Goal: Check status: Check status

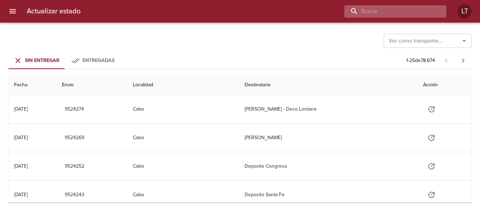
click at [420, 11] on input "buscar" at bounding box center [390, 11] width 90 height 12
paste input "9502151"
type input "9502151"
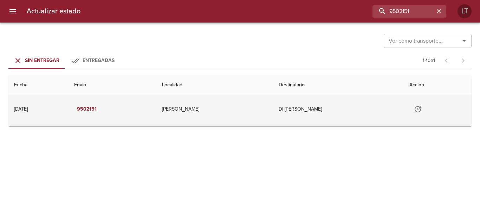
click at [321, 106] on td "Di Cesare Ana Maria" at bounding box center [338, 109] width 131 height 28
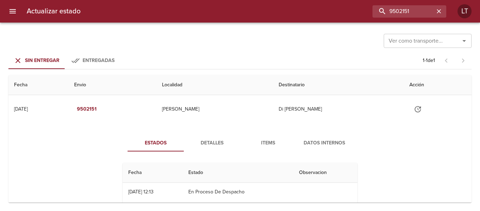
scroll to position [31, 0]
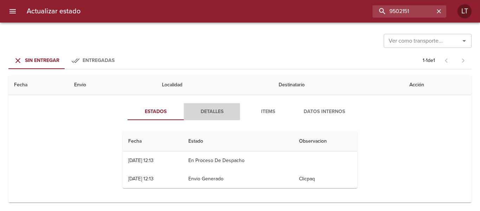
click at [223, 112] on span "Detalles" at bounding box center [212, 111] width 48 height 9
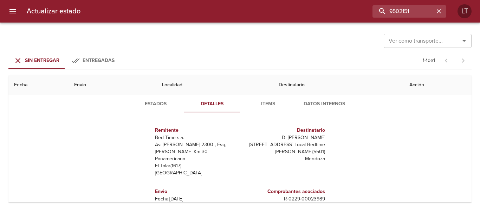
scroll to position [0, 0]
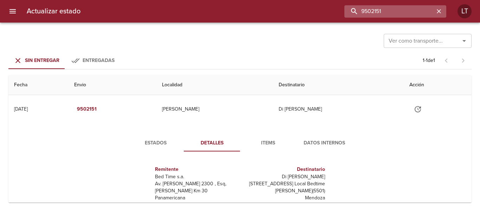
click at [420, 16] on input "9502151" at bounding box center [390, 11] width 90 height 12
paste input "498449"
type input "9498449"
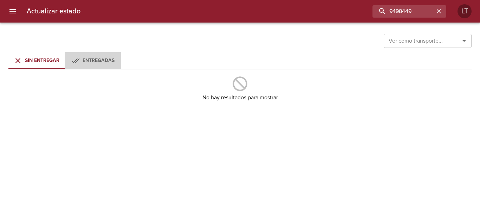
click at [77, 58] on icon "Tabs Envios" at bounding box center [75, 60] width 8 height 8
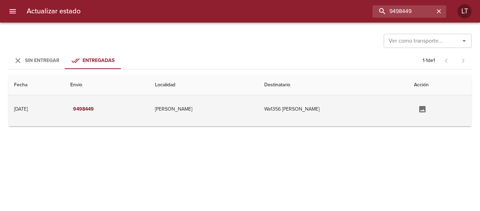
click at [259, 116] on td "Capitan Sarmiento" at bounding box center [203, 109] width 109 height 28
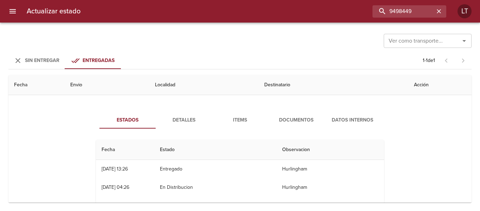
scroll to position [35, 0]
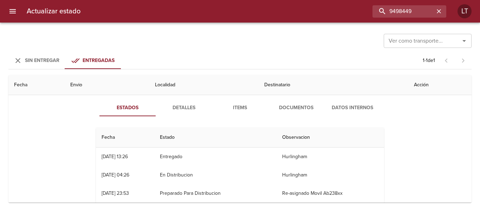
click at [307, 109] on span "Documentos" at bounding box center [297, 107] width 48 height 9
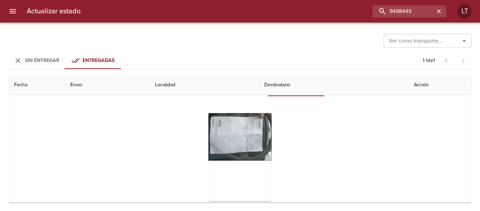
scroll to position [70, 0]
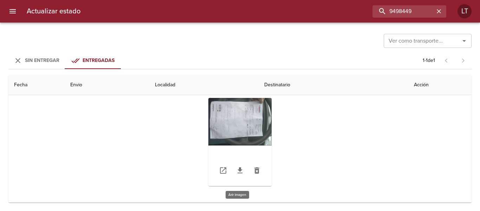
click at [260, 129] on div "Tabla de envíos del cliente" at bounding box center [240, 142] width 63 height 88
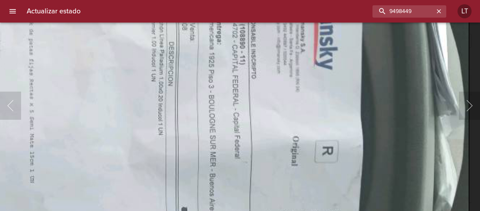
click at [165, 129] on img "Lightbox" at bounding box center [92, 179] width 754 height 566
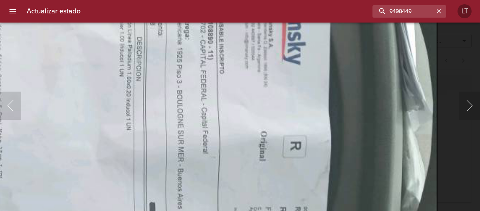
click at [455, 140] on div "Lightbox" at bounding box center [240, 105] width 480 height 211
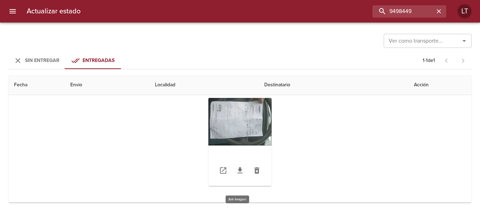
scroll to position [0, 0]
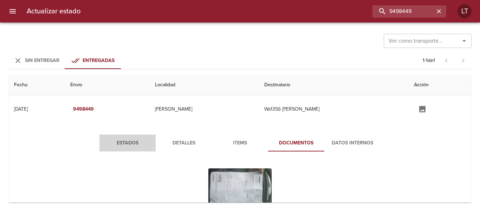
click at [113, 141] on span "Estados" at bounding box center [128, 143] width 48 height 9
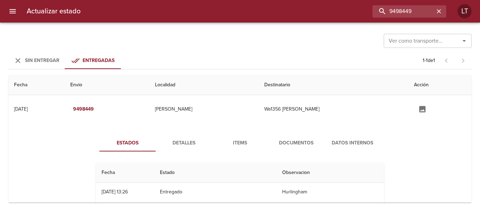
click at [194, 139] on span "Detalles" at bounding box center [184, 143] width 48 height 9
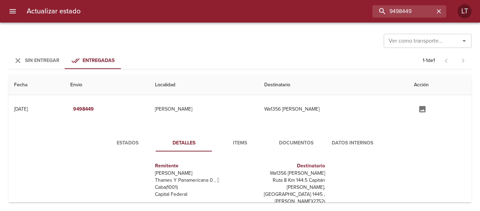
click at [119, 137] on button "Estados" at bounding box center [128, 142] width 56 height 17
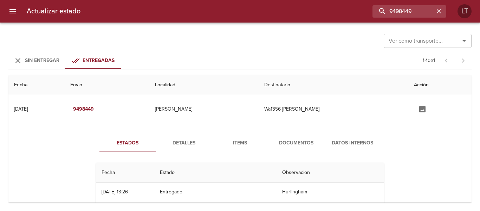
click at [252, 142] on span "Items" at bounding box center [240, 143] width 48 height 9
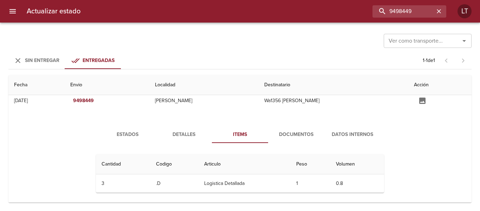
scroll to position [13, 0]
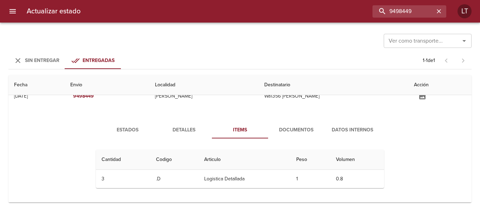
click at [397, 20] on div "Actualizar estado 9498449 LT" at bounding box center [240, 11] width 480 height 23
click at [399, 9] on input "9498449" at bounding box center [390, 11] width 90 height 12
type input "9459487"
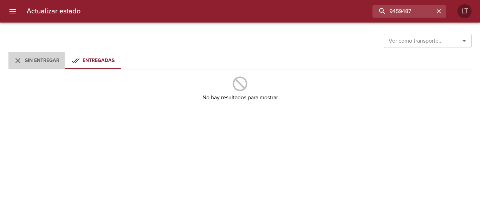
click at [18, 61] on icon "Tabs Envios" at bounding box center [17, 60] width 5 height 5
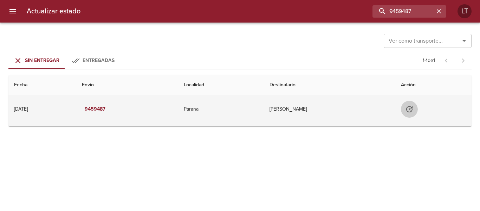
click at [414, 107] on icon "Tabla de envíos del cliente" at bounding box center [409, 109] width 8 height 8
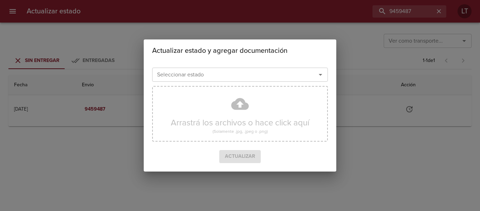
click at [232, 70] on input "Seleccionar estado" at bounding box center [229, 75] width 151 height 10
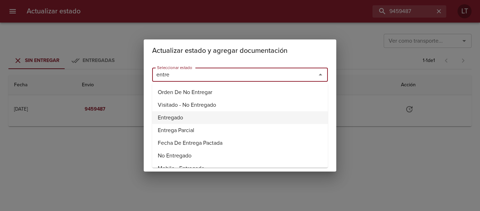
click at [178, 116] on li "Entregado" at bounding box center [240, 117] width 176 height 13
type input "Entregado"
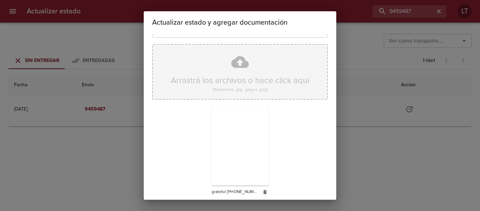
scroll to position [66, 0]
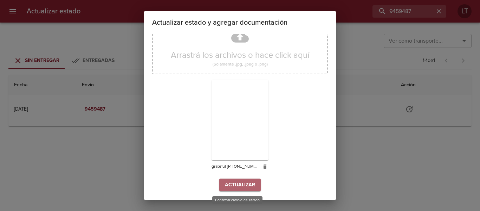
click at [249, 188] on span "Actualizar" at bounding box center [240, 184] width 30 height 9
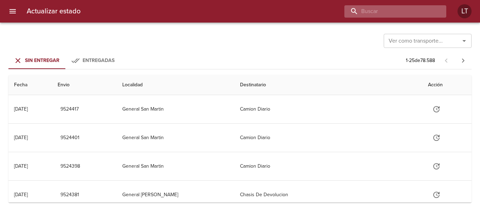
click at [398, 11] on input "buscar" at bounding box center [390, 11] width 90 height 12
type input "9448087"
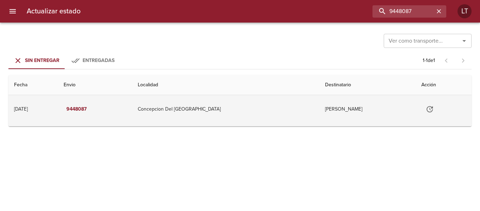
click at [426, 105] on icon "Tabla de envíos del cliente" at bounding box center [430, 109] width 8 height 8
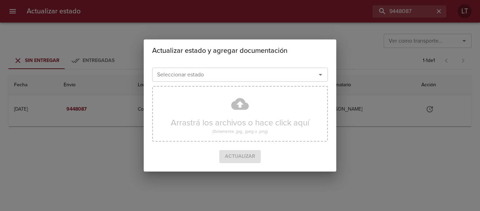
click at [185, 73] on input "Seleccionar estado" at bounding box center [229, 75] width 151 height 10
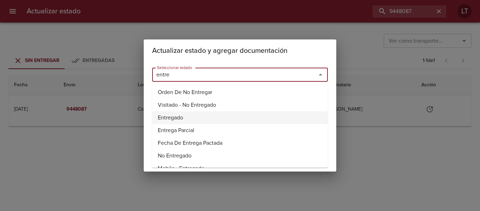
click at [168, 117] on li "Entregado" at bounding box center [240, 117] width 176 height 13
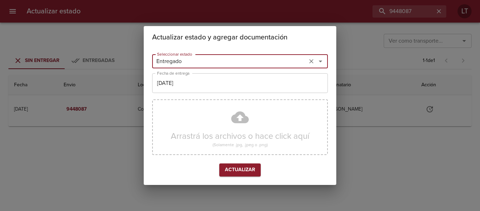
type input "Entregado"
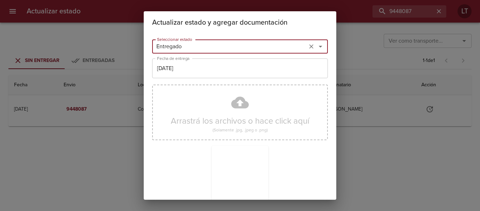
scroll to position [66, 0]
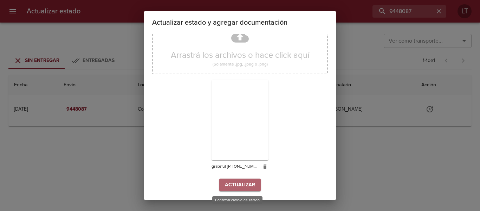
click at [253, 182] on button "Actualizar" at bounding box center [239, 184] width 41 height 13
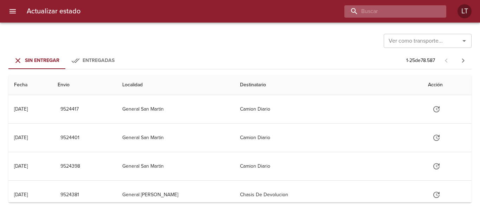
click at [402, 7] on input "buscar" at bounding box center [390, 11] width 90 height 12
type input "9485503"
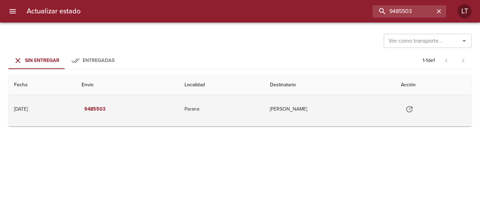
click at [418, 104] on button "Tabla de envíos del cliente" at bounding box center [409, 109] width 17 height 17
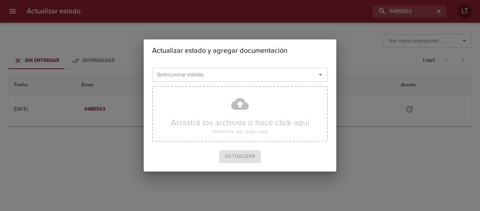
click at [244, 81] on div "Seleccionar estado" at bounding box center [240, 75] width 176 height 14
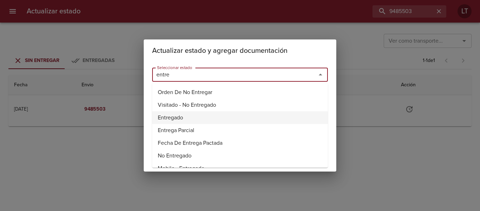
click at [176, 117] on li "Entregado" at bounding box center [240, 117] width 176 height 13
type input "Entregado"
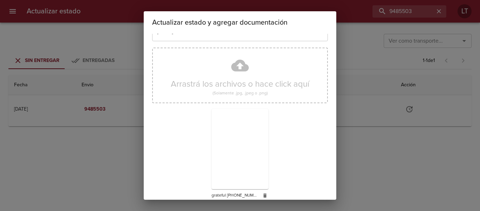
scroll to position [66, 0]
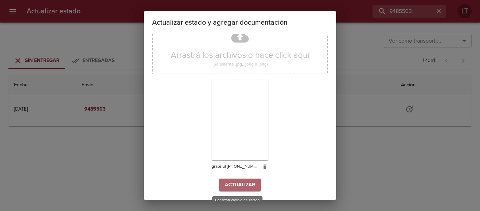
click at [248, 184] on span "Actualizar" at bounding box center [240, 184] width 30 height 9
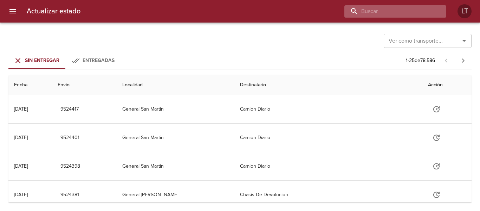
click at [408, 6] on input "buscar" at bounding box center [390, 11] width 90 height 12
type input "9483791"
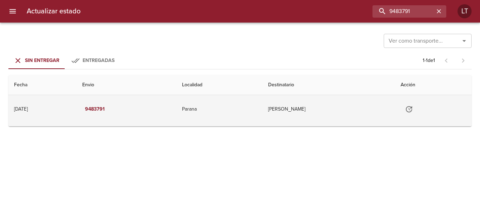
click at [414, 112] on icon "Tabla de envíos del cliente" at bounding box center [409, 109] width 8 height 8
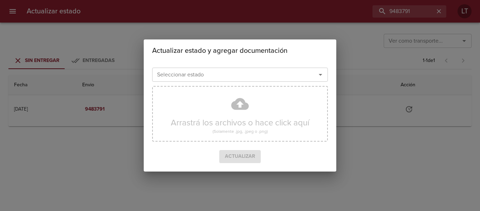
click at [229, 79] on input "Seleccionar estado" at bounding box center [229, 75] width 151 height 10
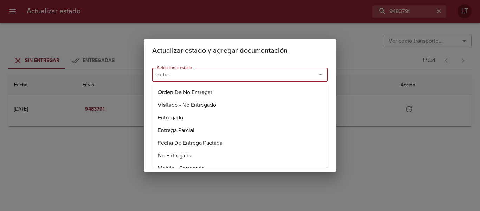
click at [178, 114] on li "Entregado" at bounding box center [240, 117] width 176 height 13
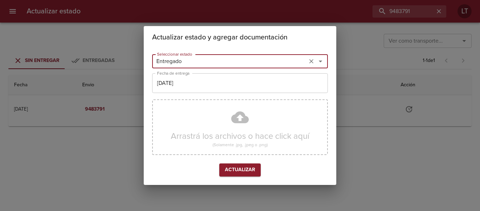
type input "Entregado"
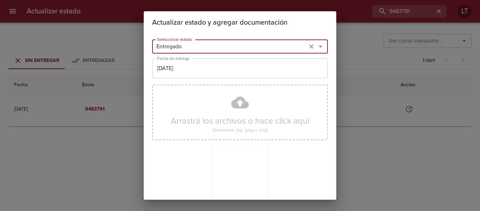
scroll to position [66, 0]
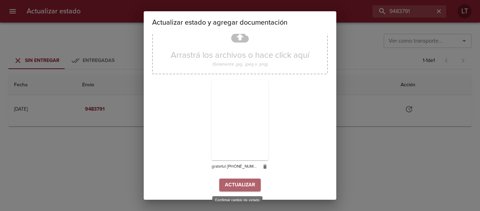
click at [241, 190] on button "Actualizar" at bounding box center [239, 184] width 41 height 13
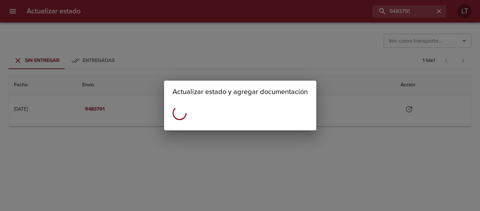
scroll to position [0, 0]
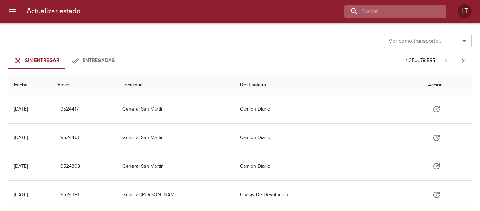
click at [407, 12] on input "buscar" at bounding box center [390, 11] width 90 height 12
type input "9480739"
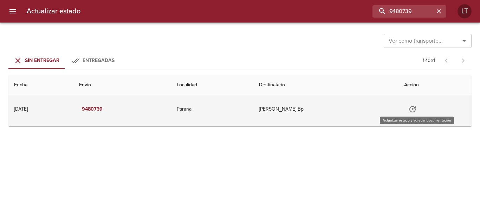
click at [417, 109] on icon "Tabla de envíos del cliente" at bounding box center [413, 109] width 8 height 8
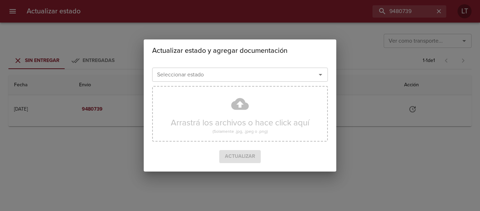
click at [255, 77] on input "Seleccionar estado" at bounding box center [229, 75] width 151 height 10
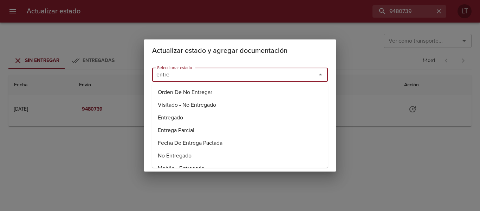
click at [188, 116] on li "Entregado" at bounding box center [240, 117] width 176 height 13
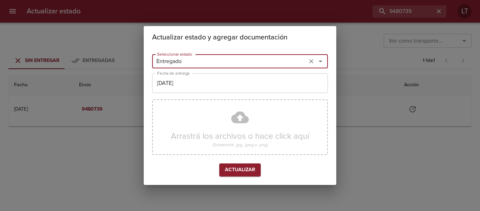
type input "Entregado"
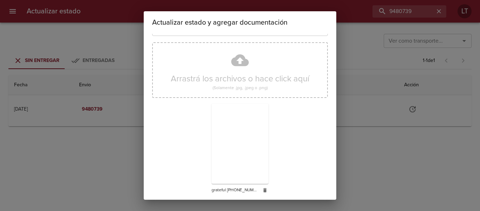
scroll to position [66, 0]
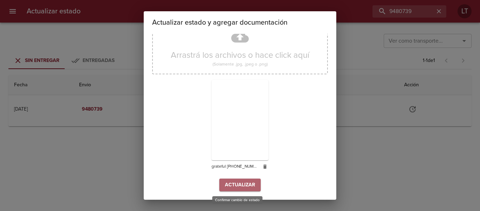
click at [252, 184] on button "Actualizar" at bounding box center [239, 184] width 41 height 13
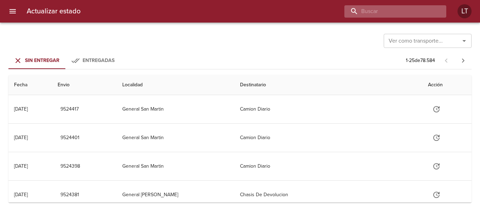
click at [404, 12] on input "buscar" at bounding box center [390, 11] width 90 height 12
type input "9474683"
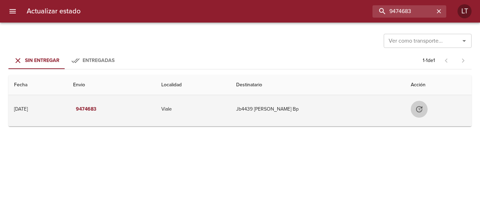
click at [423, 110] on icon "Tabla de envíos del cliente" at bounding box center [419, 109] width 6 height 6
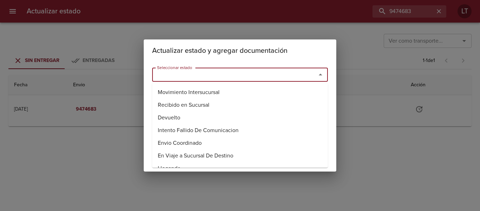
click at [249, 78] on input "Seleccionar estado" at bounding box center [229, 75] width 151 height 10
click at [197, 115] on li "Entregado" at bounding box center [240, 117] width 176 height 13
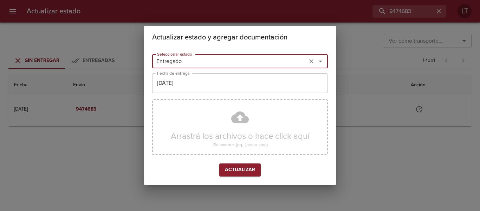
type input "Entregado"
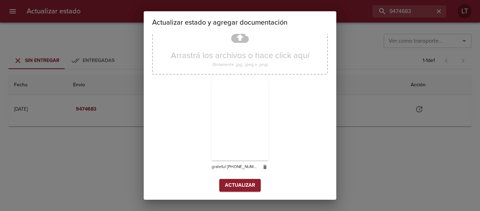
scroll to position [66, 0]
click at [246, 191] on button "Actualizar" at bounding box center [239, 184] width 41 height 13
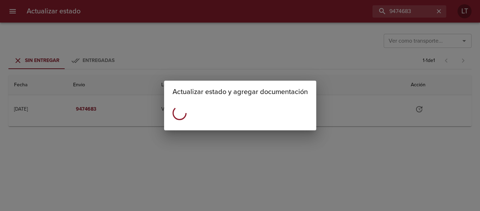
click at [247, 185] on div "Actualizar estado y agregar documentación" at bounding box center [240, 105] width 480 height 211
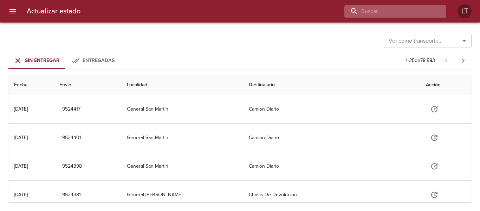
click at [395, 10] on input "buscar" at bounding box center [390, 11] width 90 height 12
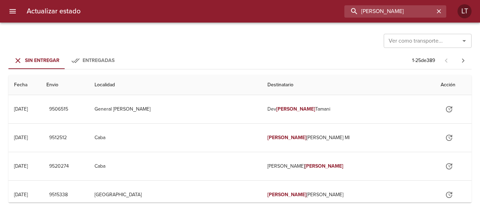
drag, startPoint x: 394, startPoint y: 11, endPoint x: 291, endPoint y: 17, distance: 103.5
click at [291, 17] on div "sandra alicia ciarrocca" at bounding box center [266, 11] width 360 height 12
type input "ciarrocca"
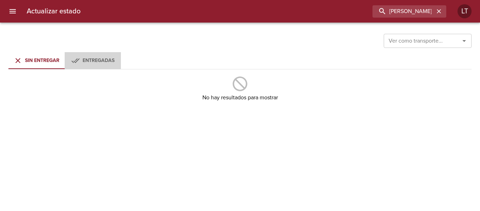
click at [100, 57] on span "Entregadas" at bounding box center [99, 60] width 32 height 6
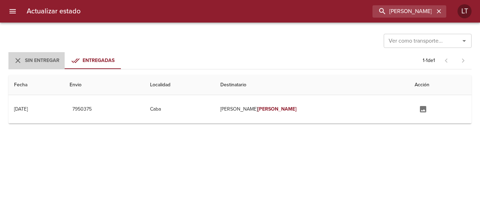
click at [43, 63] on span "Sin Entregar" at bounding box center [42, 60] width 34 height 6
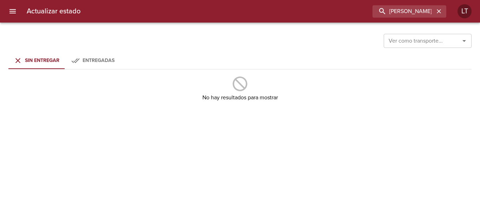
click at [86, 61] on span "Entregadas" at bounding box center [99, 60] width 32 height 6
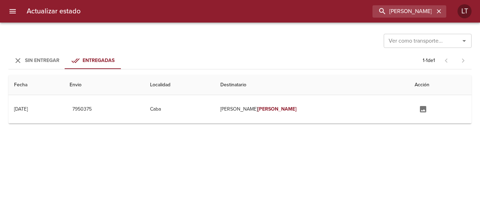
click at [49, 59] on span "Sin Entregar" at bounding box center [42, 60] width 34 height 6
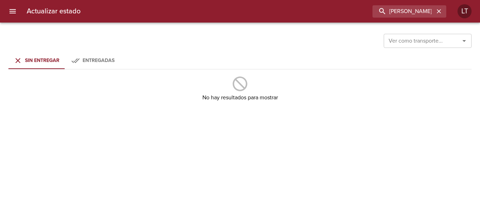
click at [402, 4] on div "Actualizar estado ciarrocca LT" at bounding box center [240, 11] width 480 height 23
click at [409, 6] on input "ciarrocca" at bounding box center [390, 11] width 90 height 12
type input "686741"
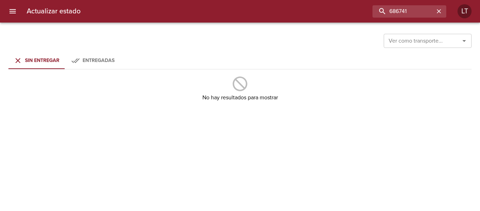
click at [103, 59] on span "Entregadas" at bounding box center [99, 60] width 32 height 6
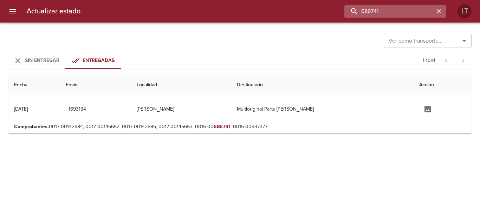
click at [425, 11] on input "686741" at bounding box center [390, 11] width 90 height 12
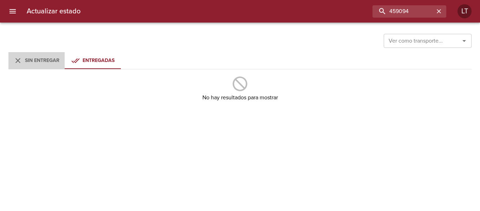
click at [44, 59] on span "Sin Entregar" at bounding box center [42, 60] width 34 height 6
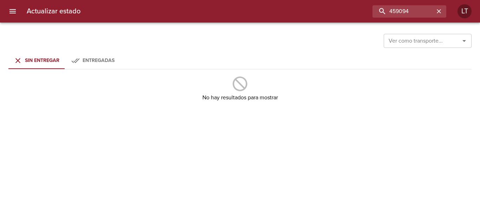
click at [117, 64] on button "Entregadas" at bounding box center [93, 60] width 56 height 17
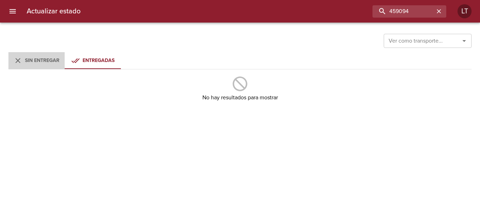
click at [57, 64] on div "Sin Entregar" at bounding box center [42, 60] width 34 height 9
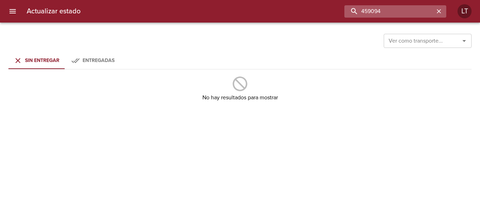
click at [417, 7] on input "459094" at bounding box center [390, 11] width 90 height 12
type input "9479390"
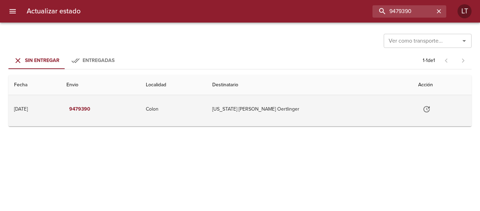
click at [424, 110] on icon "Tabla de envíos del cliente" at bounding box center [427, 109] width 6 height 6
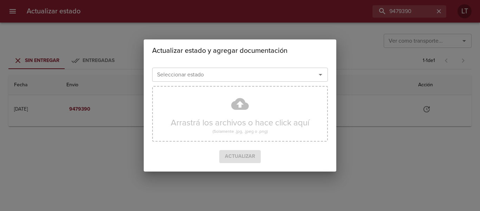
click at [210, 64] on div "Seleccionar estado Seleccionar estado Arrastrá los archivos o hace click aquí (…" at bounding box center [240, 116] width 193 height 109
click at [213, 75] on input "Seleccionar estado" at bounding box center [229, 75] width 151 height 10
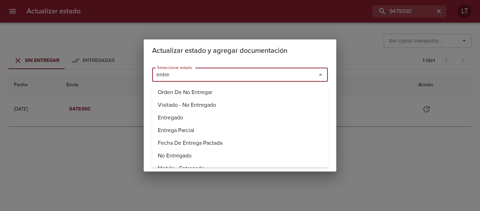
click at [187, 116] on li "Entregado" at bounding box center [240, 117] width 176 height 13
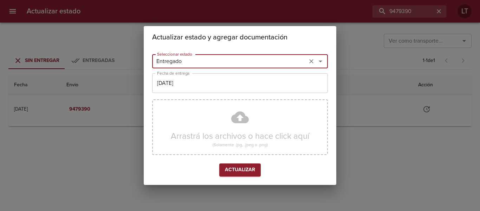
type input "Entregado"
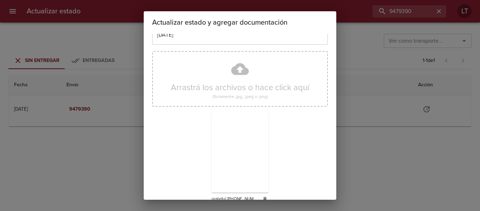
scroll to position [66, 0]
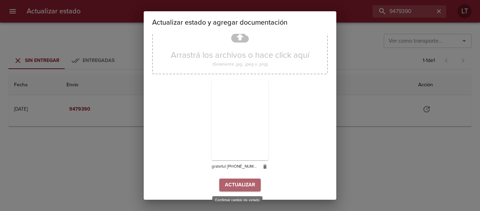
click at [244, 189] on button "Actualizar" at bounding box center [239, 184] width 41 height 13
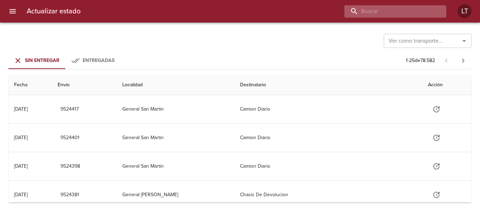
click at [393, 14] on input "buscar" at bounding box center [390, 11] width 90 height 12
type input "9481288"
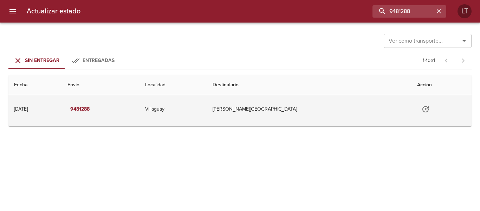
click at [423, 111] on icon "Tabla de envíos del cliente" at bounding box center [426, 109] width 6 height 6
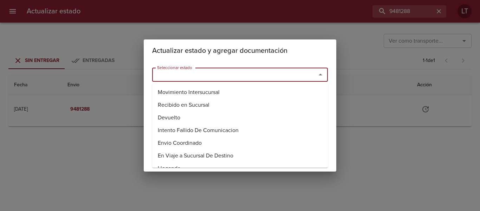
click at [242, 75] on input "Seleccionar estado" at bounding box center [229, 75] width 151 height 10
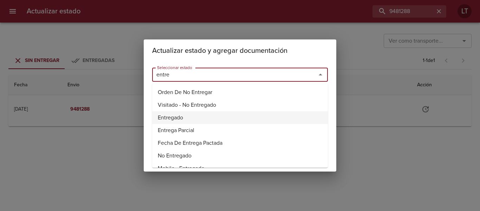
click at [178, 114] on li "Entregado" at bounding box center [240, 117] width 176 height 13
type input "Entregado"
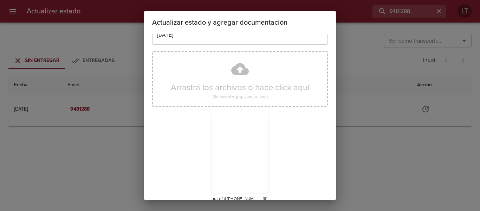
scroll to position [66, 0]
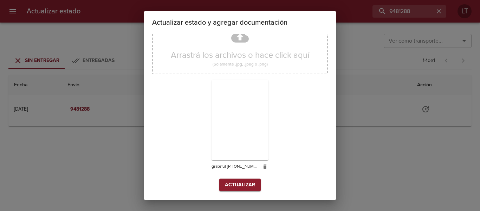
click at [252, 177] on div "Arrastrá los archivos o hace click aquí (Solamente .jpg, .jpeg o .png) grateful…" at bounding box center [240, 97] width 176 height 162
click at [250, 178] on button "Actualizar" at bounding box center [239, 184] width 41 height 13
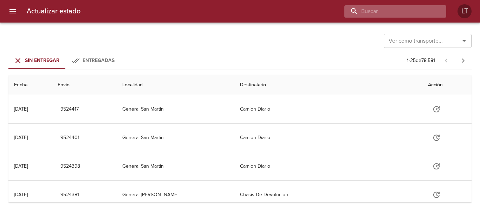
click at [426, 13] on input "buscar" at bounding box center [390, 11] width 90 height 12
type input "9469125"
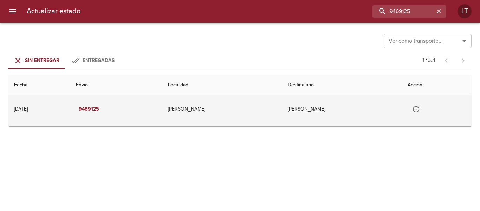
click at [421, 108] on icon "Tabla de envíos del cliente" at bounding box center [416, 109] width 8 height 8
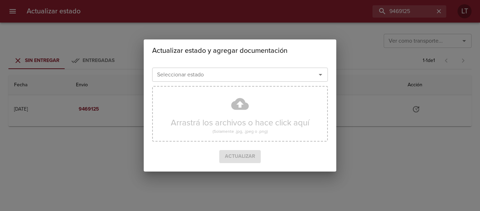
click at [251, 81] on div "Seleccionar estado" at bounding box center [240, 75] width 176 height 14
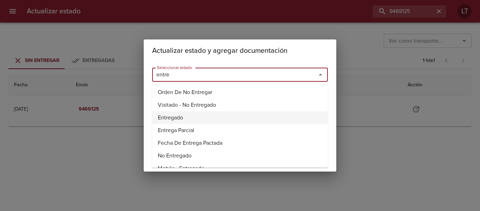
click at [167, 114] on li "Entregado" at bounding box center [240, 117] width 176 height 13
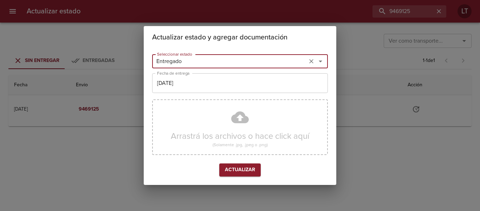
type input "Entregado"
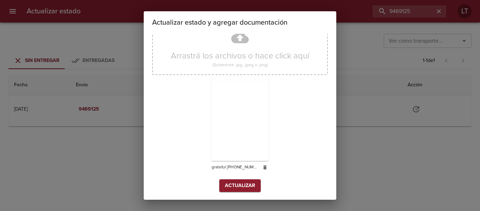
scroll to position [66, 0]
click at [236, 181] on span "Actualizar" at bounding box center [240, 184] width 30 height 9
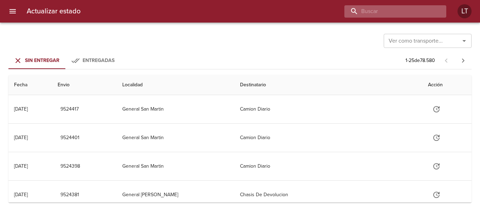
click at [407, 12] on input "buscar" at bounding box center [390, 11] width 90 height 12
type input "4"
type input "9461976"
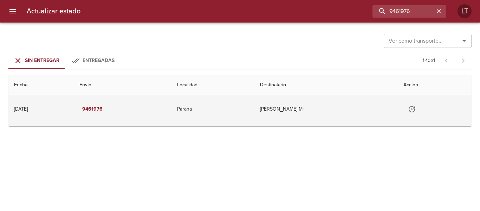
click at [432, 107] on td "Tabla de envíos del cliente" at bounding box center [435, 109] width 74 height 28
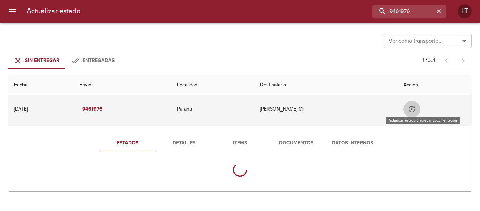
click at [421, 108] on button "Tabla de envíos del cliente" at bounding box center [412, 109] width 17 height 17
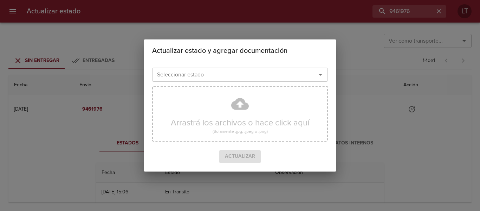
click at [256, 73] on input "Seleccionar estado" at bounding box center [229, 75] width 151 height 10
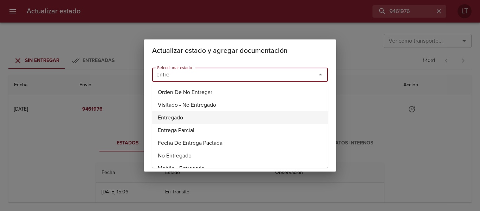
click at [186, 116] on li "Entregado" at bounding box center [240, 117] width 176 height 13
type input "Entregado"
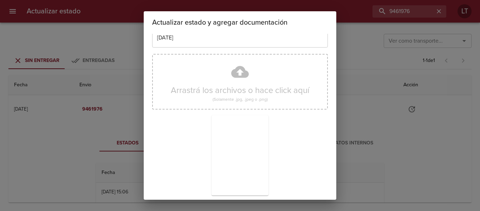
scroll to position [66, 0]
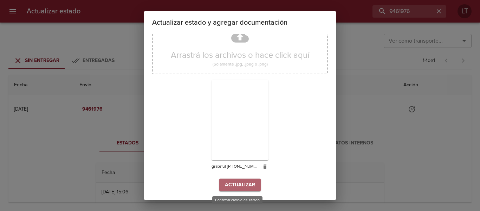
click at [251, 185] on span "Actualizar" at bounding box center [240, 184] width 30 height 9
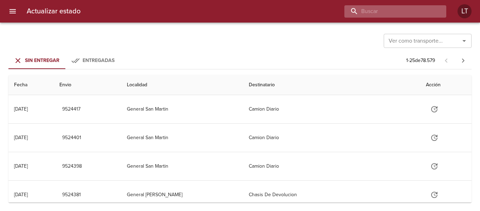
click at [401, 9] on input "buscar" at bounding box center [390, 11] width 90 height 12
type input "9457263"
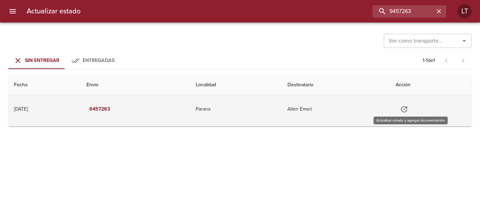
click at [409, 107] on icon "Tabla de envíos del cliente" at bounding box center [404, 109] width 8 height 8
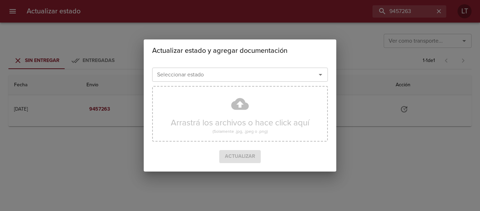
click at [284, 74] on input "Seleccionar estado" at bounding box center [229, 75] width 151 height 10
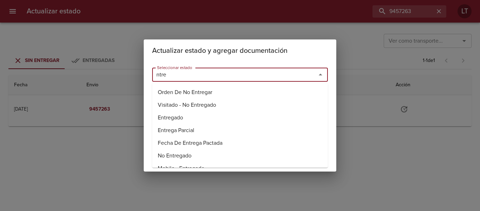
click at [188, 121] on li "Entregado" at bounding box center [240, 117] width 176 height 13
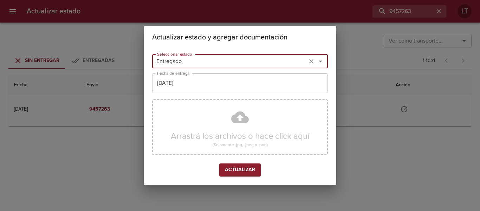
type input "Entregado"
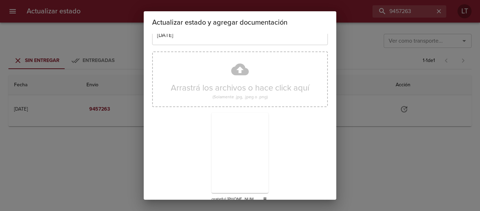
scroll to position [66, 0]
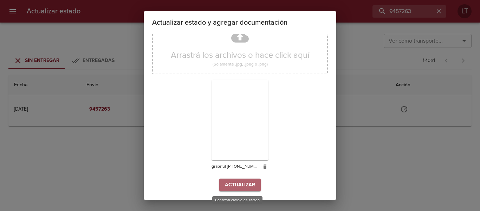
click at [250, 184] on span "Actualizar" at bounding box center [240, 184] width 30 height 9
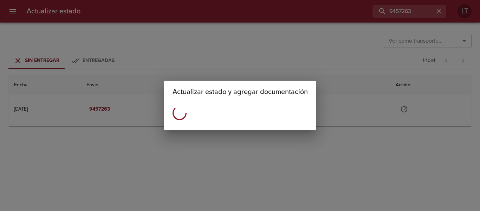
scroll to position [0, 0]
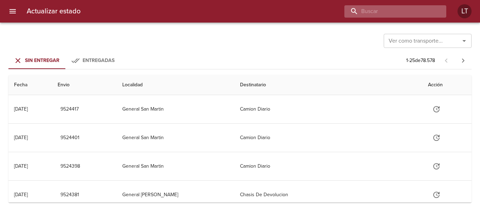
click at [411, 15] on input "buscar" at bounding box center [390, 11] width 90 height 12
type input "9480676"
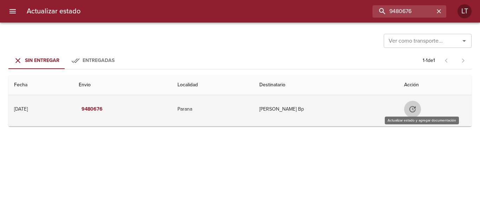
click at [414, 106] on button "Tabla de envíos del cliente" at bounding box center [412, 109] width 17 height 17
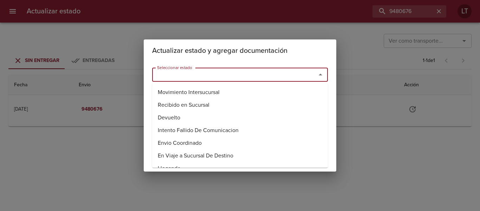
click at [210, 73] on input "Seleccionar estado" at bounding box center [229, 75] width 151 height 10
click at [184, 117] on li "Entregado" at bounding box center [240, 117] width 176 height 13
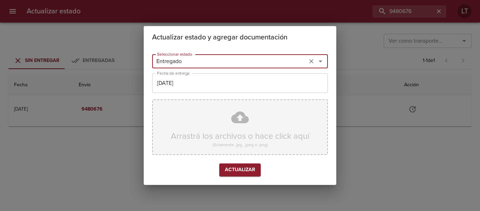
type input "Entregado"
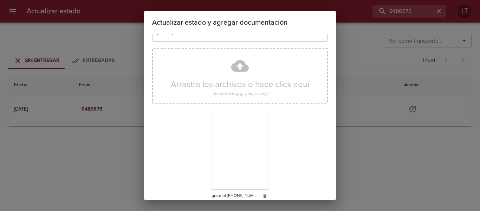
scroll to position [66, 0]
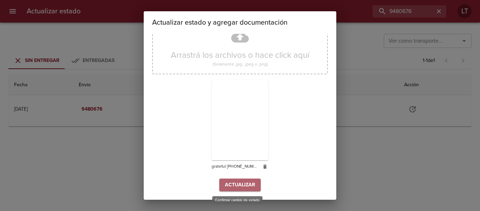
click at [252, 189] on button "Actualizar" at bounding box center [239, 184] width 41 height 13
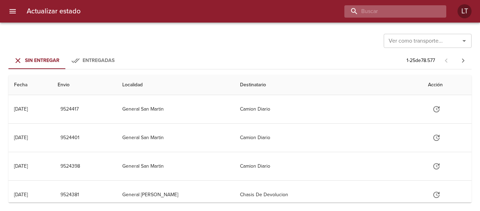
click at [413, 11] on input "buscar" at bounding box center [390, 11] width 90 height 12
type input "9475952"
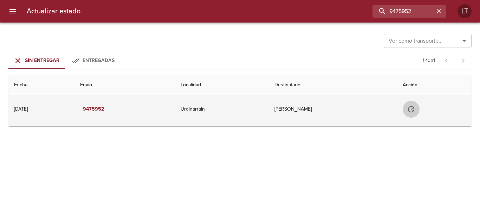
click at [415, 109] on icon "Tabla de envíos del cliente" at bounding box center [411, 109] width 6 height 6
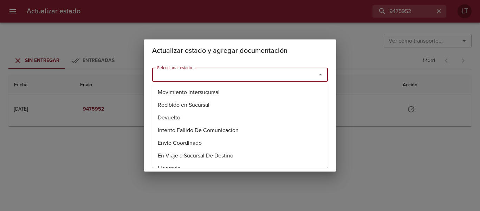
click at [219, 75] on input "Seleccionar estado" at bounding box center [229, 75] width 151 height 10
click at [186, 117] on li "Entregado" at bounding box center [240, 117] width 176 height 13
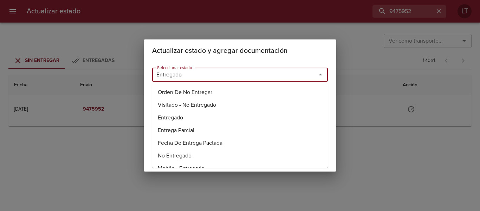
type input "Entregado"
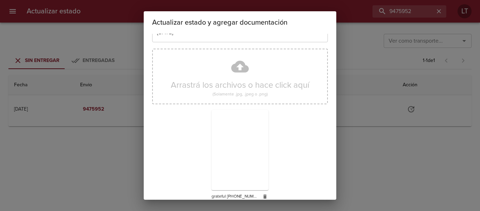
scroll to position [66, 0]
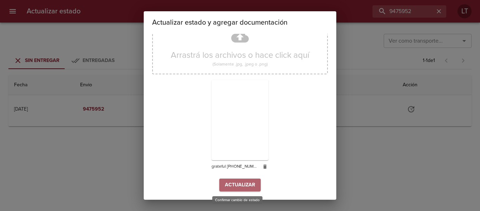
click at [251, 186] on span "Actualizar" at bounding box center [240, 184] width 30 height 9
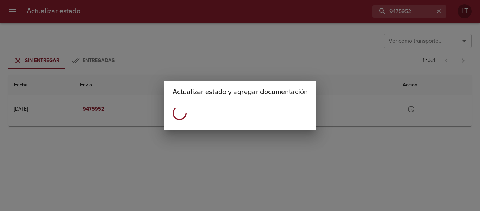
scroll to position [0, 0]
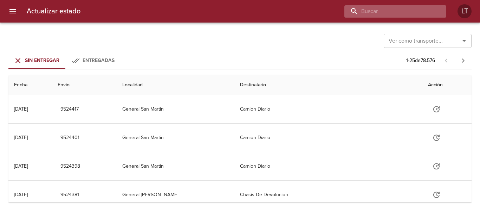
click at [399, 10] on input "buscar" at bounding box center [390, 11] width 90 height 12
type input "9463564"
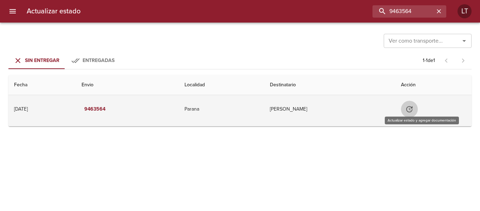
click at [414, 107] on icon "Tabla de envíos del cliente" at bounding box center [409, 109] width 8 height 8
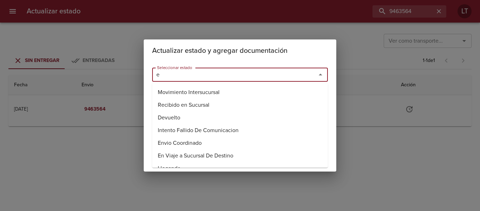
click at [289, 70] on input "e" at bounding box center [229, 75] width 151 height 10
click at [199, 120] on li "Entregado" at bounding box center [240, 117] width 176 height 13
type input "Entregado"
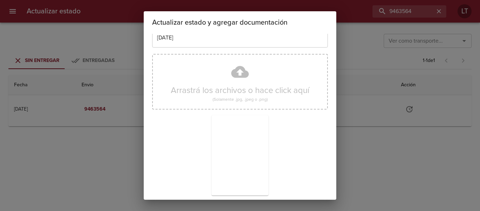
scroll to position [66, 0]
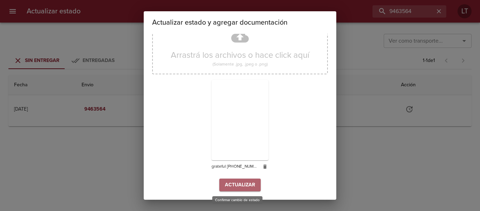
click at [241, 182] on span "Actualizar" at bounding box center [240, 184] width 30 height 9
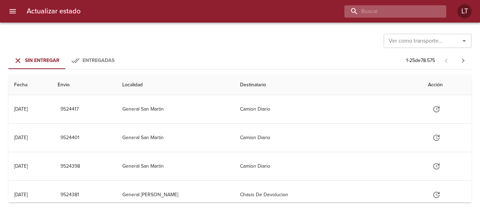
click at [405, 13] on input "buscar" at bounding box center [390, 11] width 90 height 12
type input "9474629"
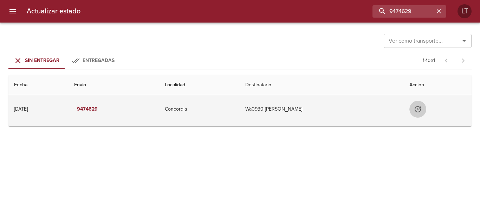
click at [419, 113] on icon "Tabla de envíos del cliente" at bounding box center [418, 109] width 8 height 8
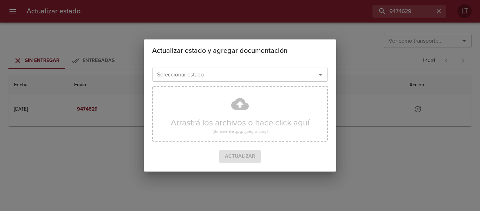
click at [220, 68] on div "Seleccionar estado" at bounding box center [240, 75] width 176 height 14
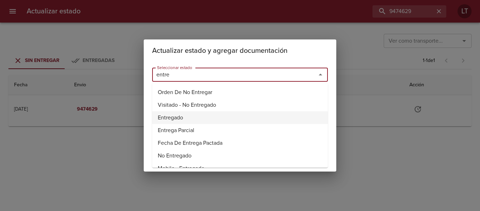
click at [179, 121] on li "Entregado" at bounding box center [240, 117] width 176 height 13
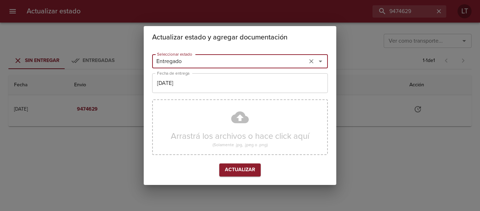
type input "Entregado"
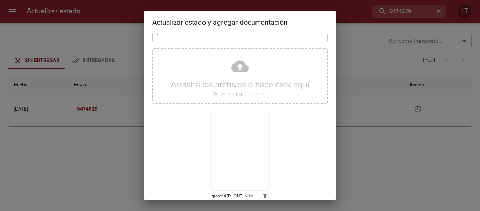
scroll to position [66, 0]
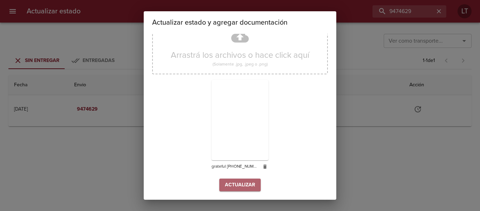
click at [252, 181] on span "Actualizar" at bounding box center [240, 184] width 30 height 9
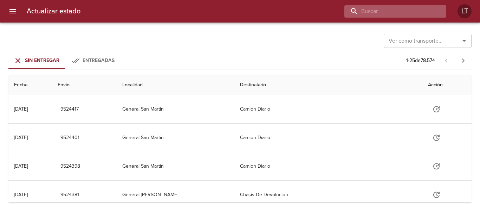
click at [404, 15] on input "buscar" at bounding box center [390, 11] width 90 height 12
type input "9475375"
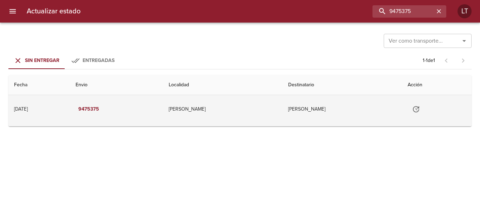
click at [413, 112] on icon "Tabla de envíos del cliente" at bounding box center [416, 109] width 6 height 6
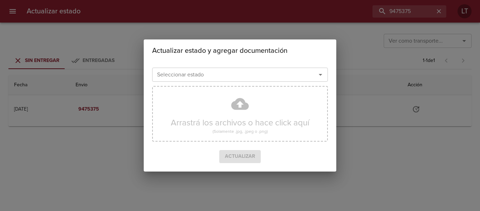
click at [178, 64] on div "Seleccionar estado Seleccionar estado Arrastrá los archivos o hace click aquí (…" at bounding box center [240, 116] width 193 height 109
drag, startPoint x: 179, startPoint y: 65, endPoint x: 180, endPoint y: 72, distance: 6.5
click at [180, 72] on div "Seleccionar estado Seleccionar estado" at bounding box center [240, 74] width 176 height 18
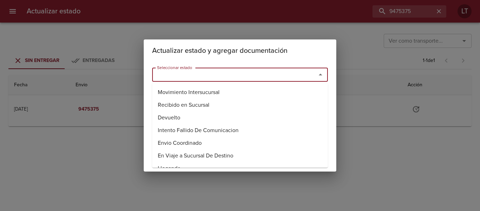
click at [180, 72] on input "Seleccionar estado" at bounding box center [229, 75] width 151 height 10
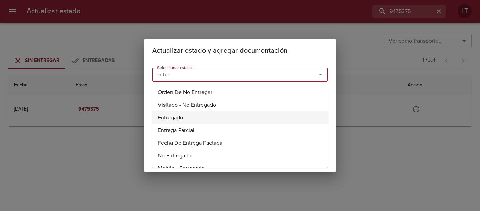
click at [177, 116] on li "Entregado" at bounding box center [240, 117] width 176 height 13
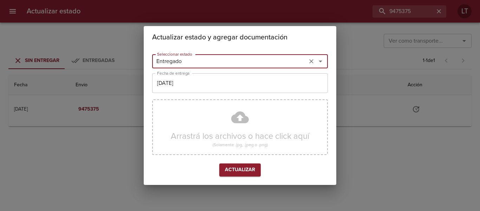
type input "Entregado"
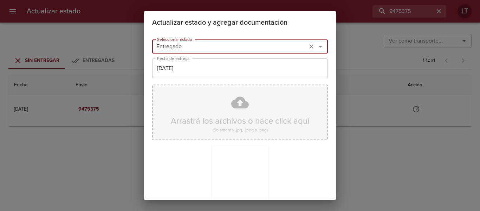
scroll to position [66, 0]
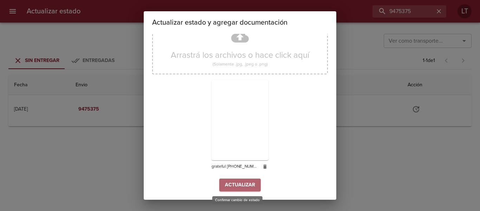
click at [252, 184] on span "Actualizar" at bounding box center [240, 184] width 30 height 9
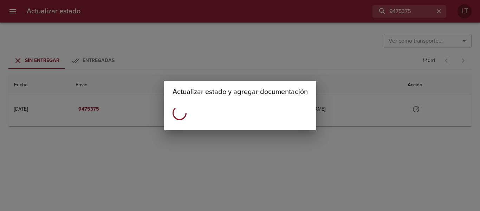
click at [267, 48] on div "Actualizar estado y agregar documentación" at bounding box center [240, 105] width 480 height 211
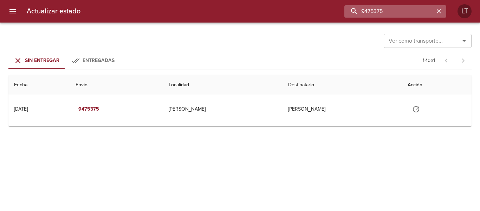
click at [395, 11] on input "9475375" at bounding box center [390, 11] width 90 height 12
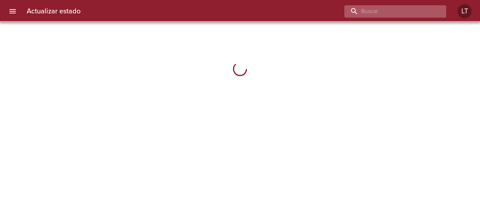
click at [419, 15] on input "buscar" at bounding box center [390, 11] width 90 height 12
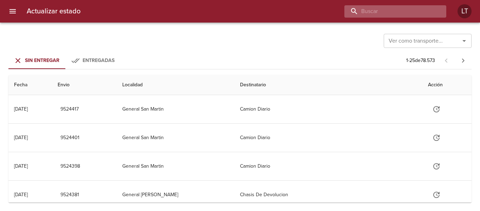
paste input "9475375"
type input "9475375"
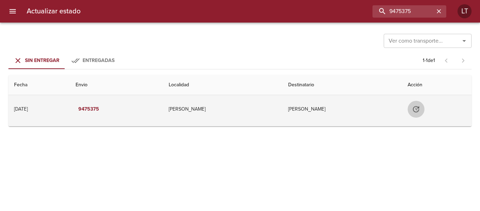
click at [408, 110] on button "Tabla de envíos del cliente" at bounding box center [416, 109] width 17 height 17
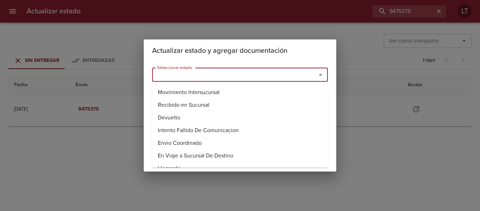
click at [186, 71] on input "Seleccionar estado" at bounding box center [229, 75] width 151 height 10
drag, startPoint x: 171, startPoint y: 109, endPoint x: 172, endPoint y: 113, distance: 3.6
click at [172, 112] on ul "Orden De No Entregar Visitado - No Entregado Entregado Entrega Parcial Fecha De…" at bounding box center [240, 125] width 176 height 84
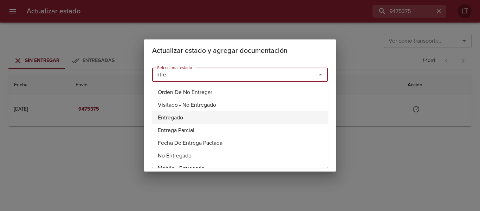
click at [172, 113] on li "Entregado" at bounding box center [240, 117] width 176 height 13
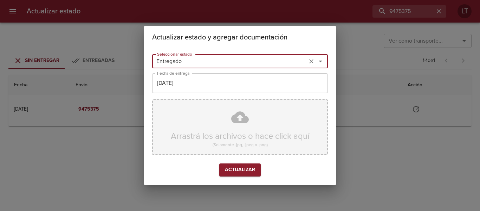
type input "Entregado"
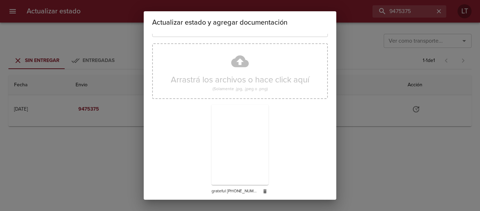
scroll to position [66, 0]
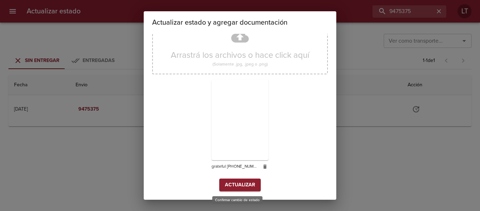
click at [248, 182] on span "Actualizar" at bounding box center [240, 184] width 30 height 9
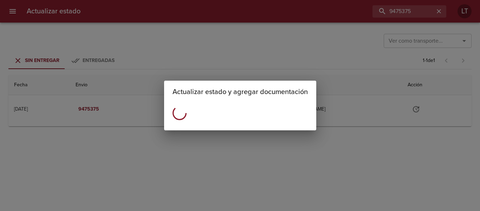
scroll to position [0, 0]
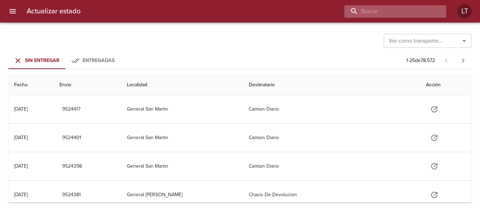
click at [403, 11] on input "buscar" at bounding box center [390, 11] width 90 height 12
type input "9473930"
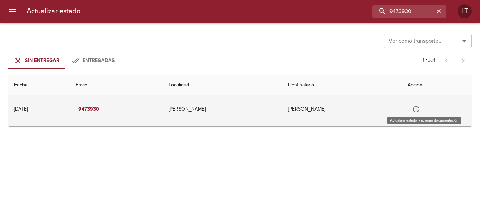
click at [421, 109] on icon "Tabla de envíos del cliente" at bounding box center [416, 109] width 8 height 8
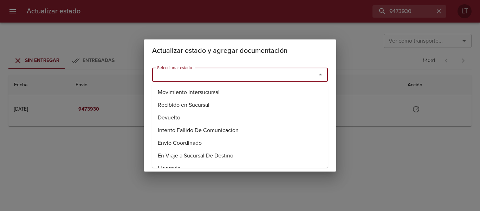
click at [264, 71] on input "Seleccionar estado" at bounding box center [229, 75] width 151 height 10
click at [187, 121] on li "Entregado" at bounding box center [240, 117] width 176 height 13
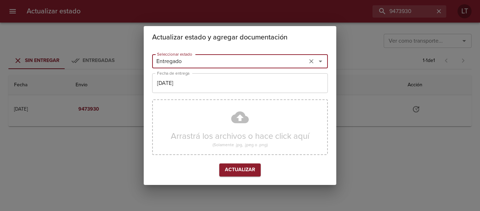
type input "Entregado"
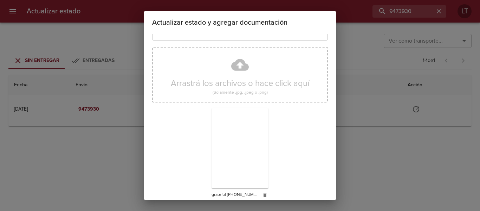
scroll to position [66, 0]
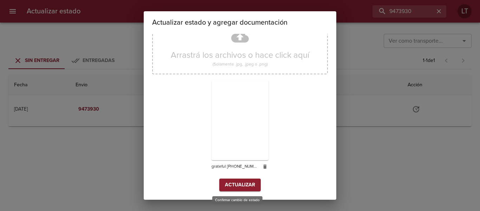
click at [238, 189] on button "Actualizar" at bounding box center [239, 184] width 41 height 13
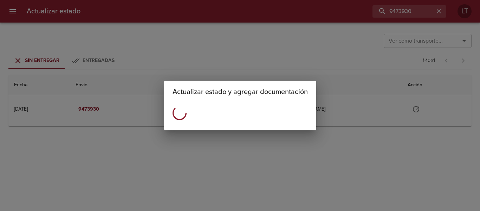
scroll to position [0, 0]
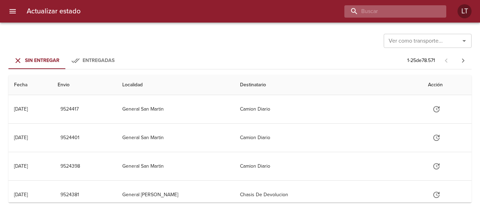
click at [411, 9] on input "buscar" at bounding box center [390, 11] width 90 height 12
type input "9482738"
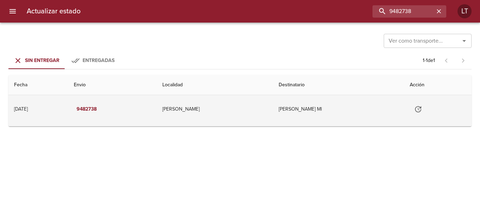
click at [422, 110] on icon "Tabla de envíos del cliente" at bounding box center [418, 109] width 8 height 8
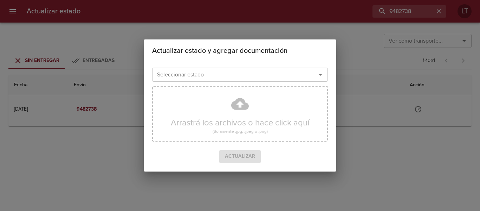
click at [271, 74] on input "Seleccionar estado" at bounding box center [229, 75] width 151 height 10
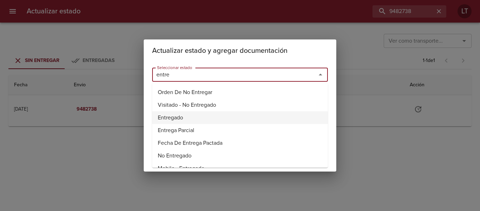
click at [199, 115] on li "Entregado" at bounding box center [240, 117] width 176 height 13
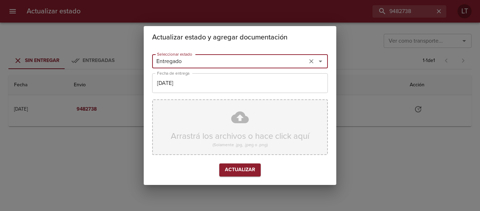
type input "Entregado"
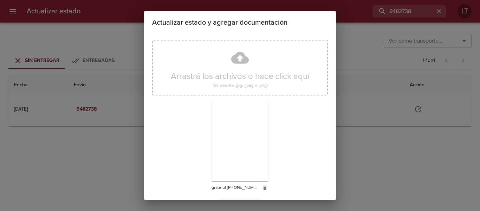
scroll to position [66, 0]
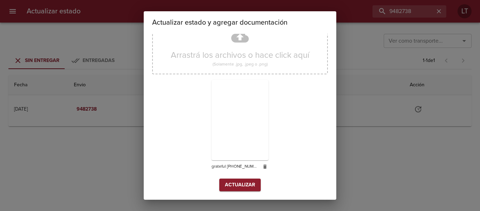
click at [255, 192] on div "Seleccionar estado Entregado Seleccionar estado Fecha de entrega [DATE] Fecha d…" at bounding box center [240, 84] width 176 height 226
click at [250, 177] on div "Arrastrá los archivos o hace click aquí (Solamente .jpg, .jpeg o .png) grateful…" at bounding box center [240, 97] width 176 height 162
click at [250, 181] on span "Actualizar" at bounding box center [240, 184] width 30 height 9
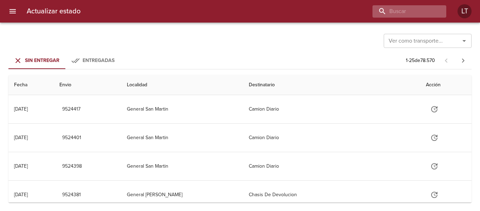
click at [435, 16] on div at bounding box center [410, 11] width 74 height 12
type input "9483789"
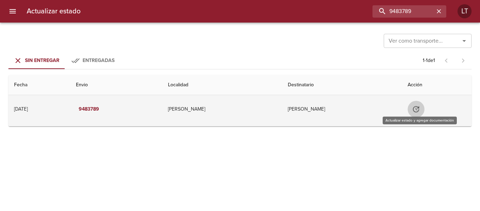
click at [415, 111] on icon "Tabla de envíos del cliente" at bounding box center [416, 109] width 8 height 8
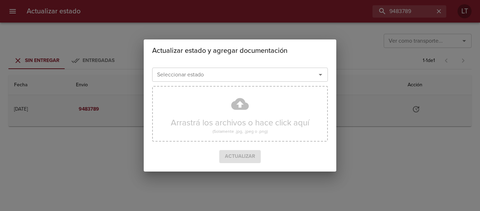
click at [238, 69] on div "Seleccionar estado" at bounding box center [240, 75] width 176 height 14
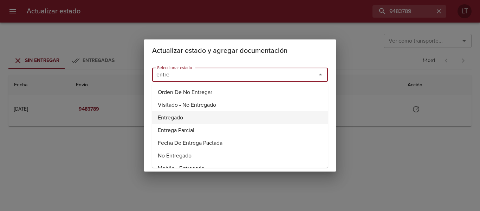
click at [162, 120] on li "Entregado" at bounding box center [240, 117] width 176 height 13
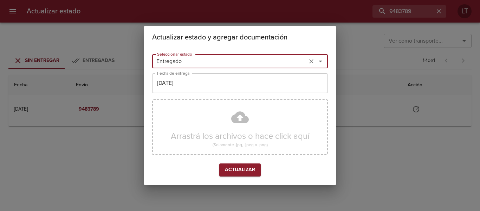
type input "Entregado"
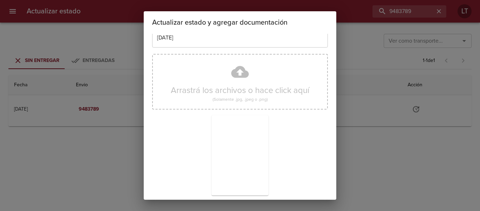
scroll to position [66, 0]
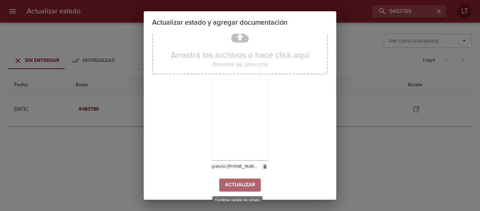
click at [244, 182] on span "Actualizar" at bounding box center [240, 184] width 30 height 9
